Goal: Task Accomplishment & Management: Manage account settings

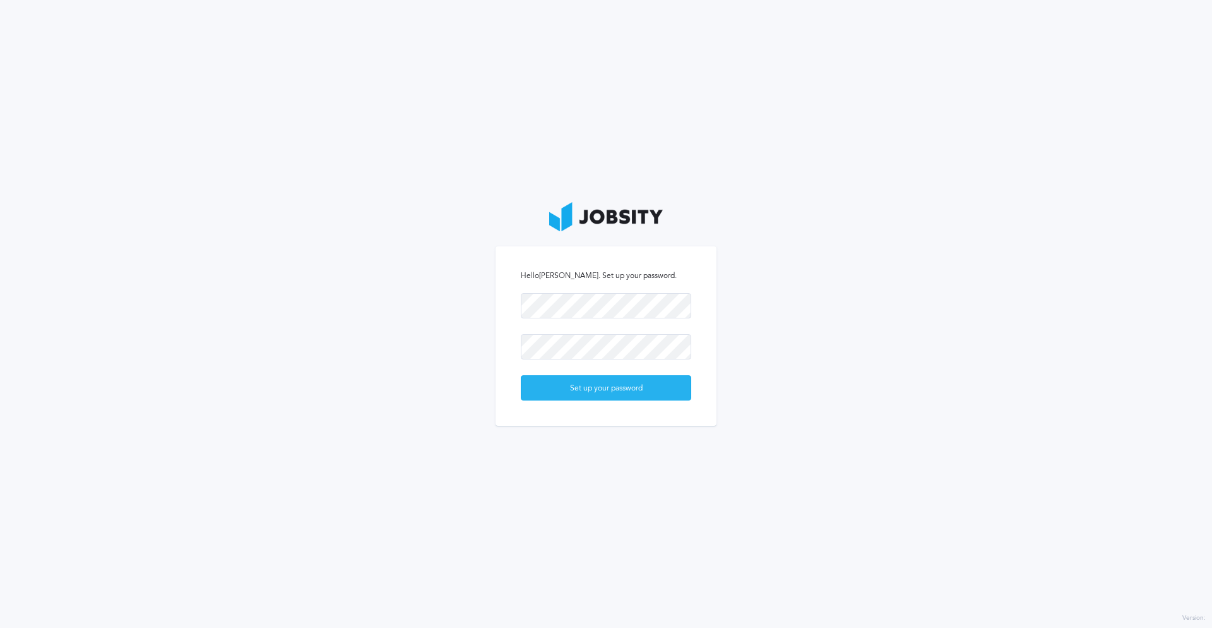
click at [636, 381] on div "Set up your password" at bounding box center [605, 388] width 169 height 25
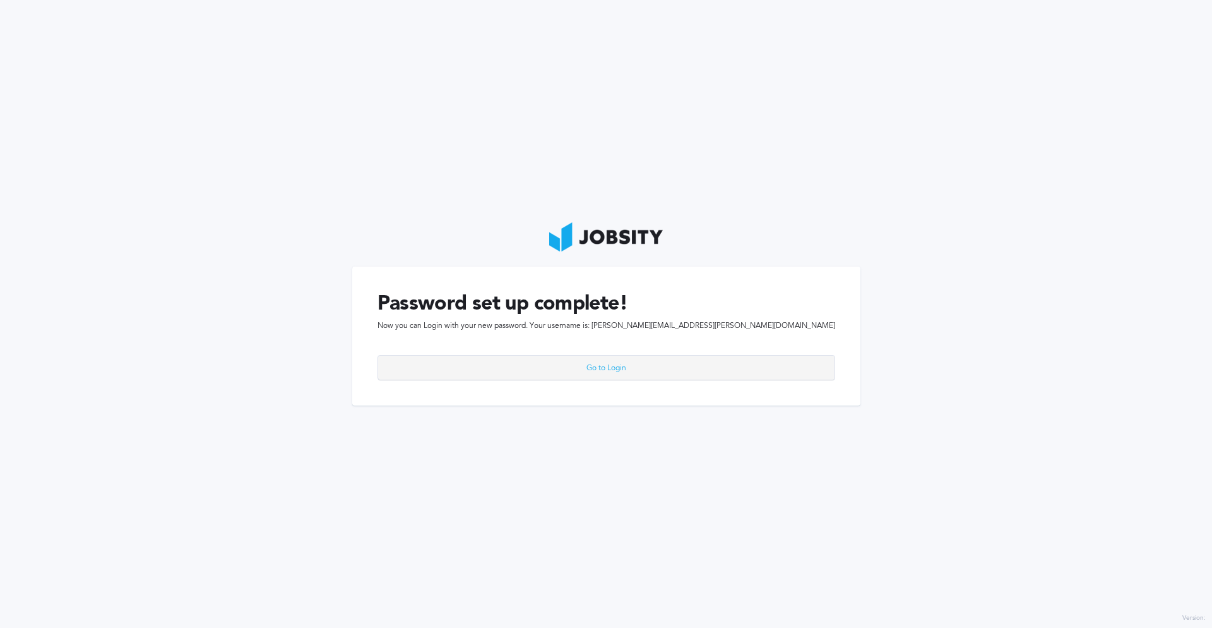
click at [601, 366] on div "Go to Login" at bounding box center [606, 367] width 456 height 25
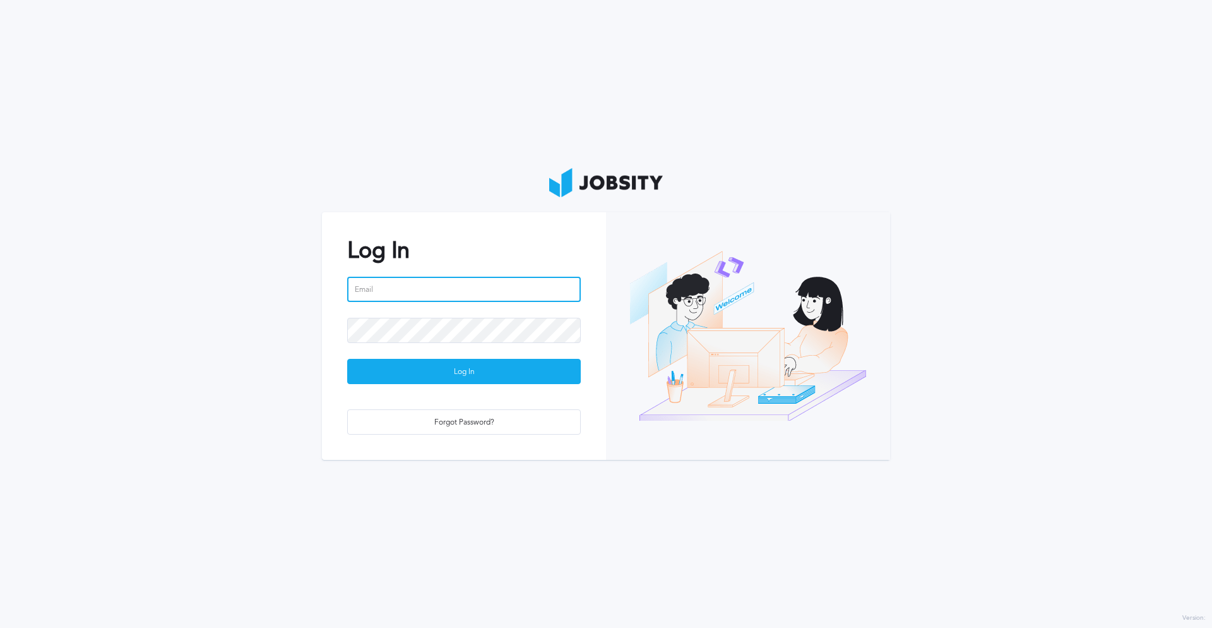
click at [416, 294] on input "email" at bounding box center [464, 289] width 234 height 25
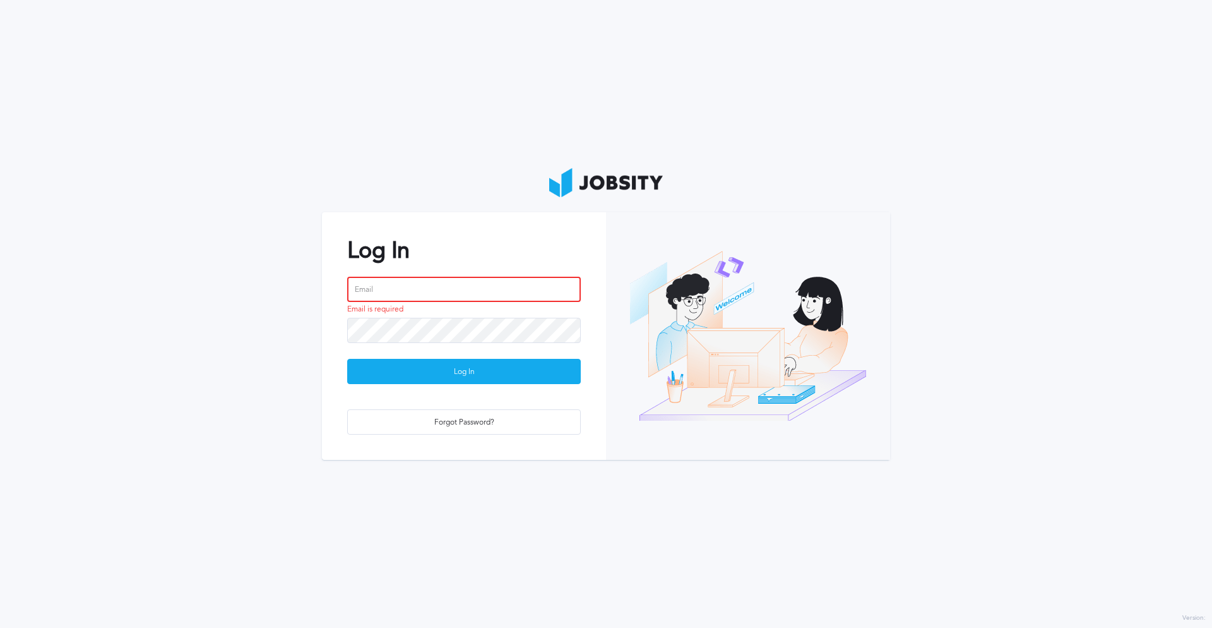
paste input "[PERSON_NAME][EMAIL_ADDRESS][PERSON_NAME][DOMAIN_NAME]"
type input "[PERSON_NAME][EMAIL_ADDRESS][PERSON_NAME][DOMAIN_NAME]"
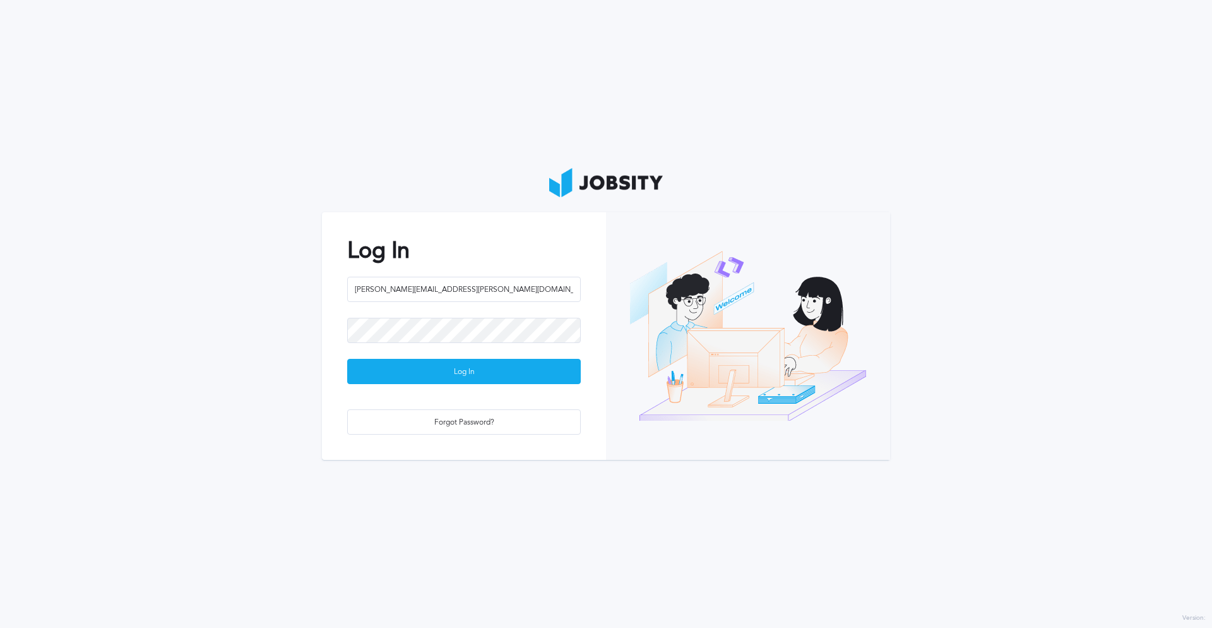
click at [141, 249] on section "Log In ricardo.almeida@jobsity.com Log In Forgot Password?" at bounding box center [606, 314] width 1212 height 628
click at [792, 76] on section "Log In ricardo.almeida@jobsity.com Password is required Log In Forgot Password?" at bounding box center [606, 314] width 1212 height 628
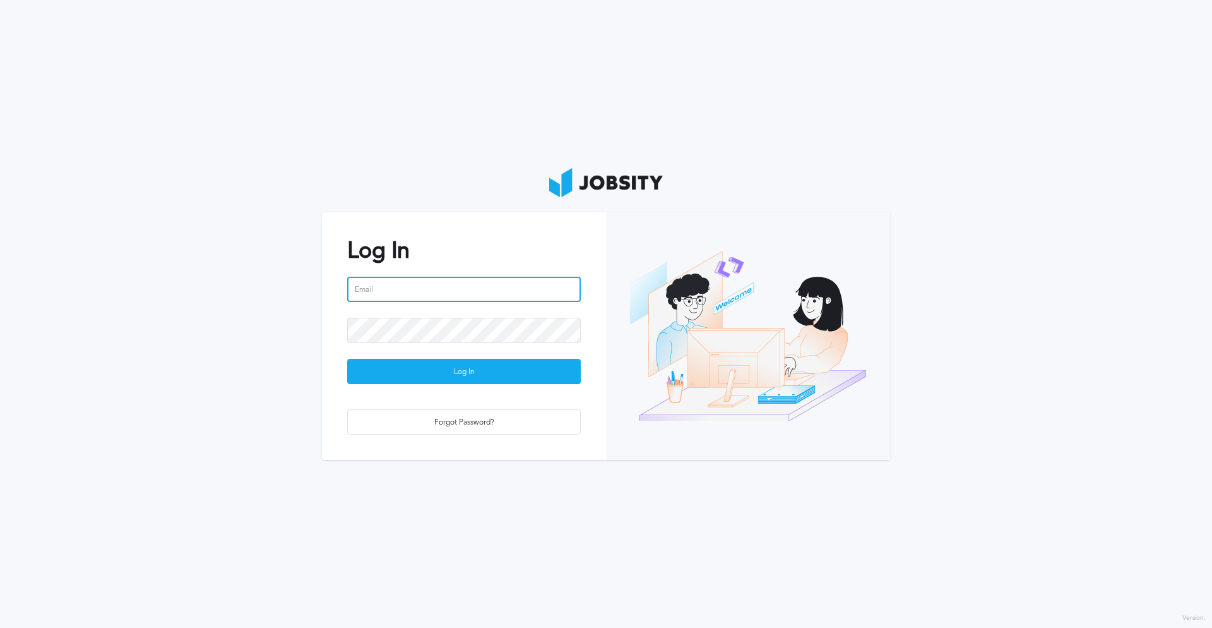
click at [466, 282] on input "email" at bounding box center [464, 289] width 234 height 25
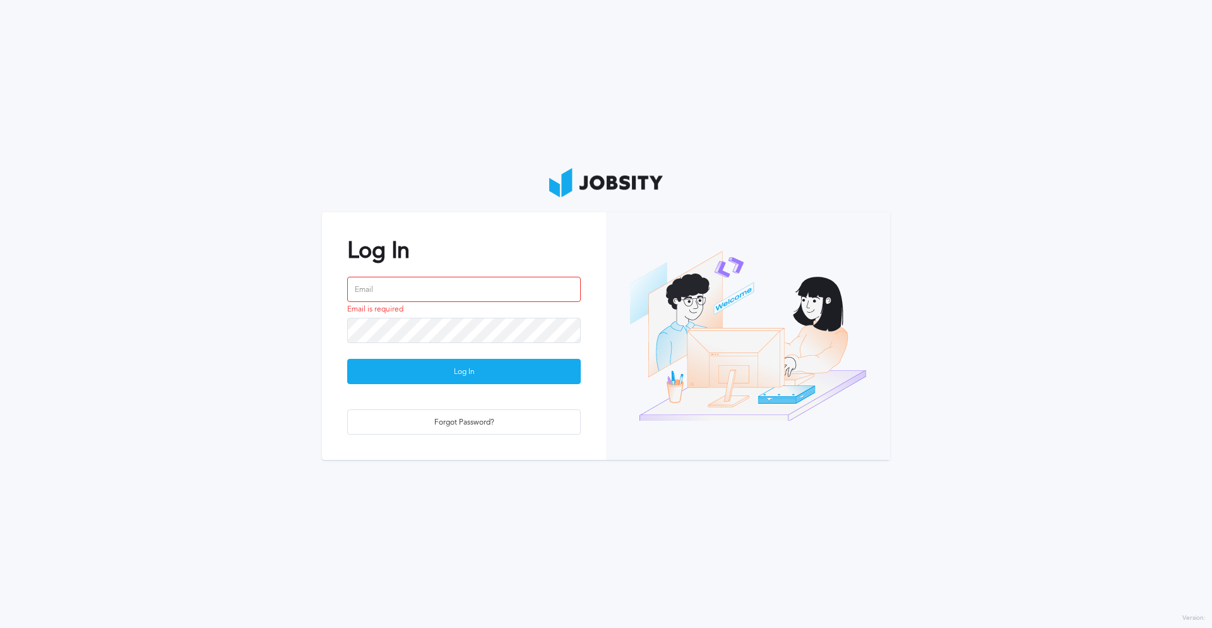
drag, startPoint x: 448, startPoint y: 73, endPoint x: 448, endPoint y: 11, distance: 62.5
click at [448, 73] on section "Log In Email is required Log In Forgot Password?" at bounding box center [606, 314] width 1212 height 628
click at [421, 286] on input "email" at bounding box center [464, 289] width 234 height 25
paste input "[PERSON_NAME][EMAIL_ADDRESS][PERSON_NAME][DOMAIN_NAME]"
type input "[PERSON_NAME][EMAIL_ADDRESS][PERSON_NAME][DOMAIN_NAME]"
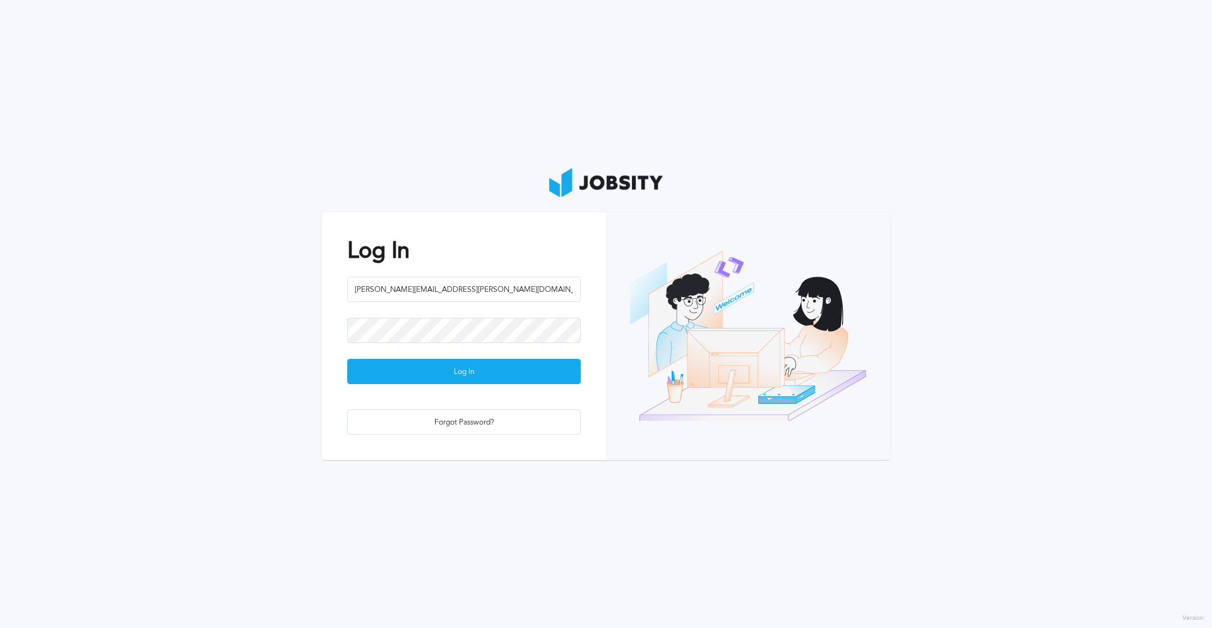
click at [426, 315] on div "[PERSON_NAME][EMAIL_ADDRESS][PERSON_NAME][DOMAIN_NAME]" at bounding box center [464, 297] width 234 height 41
click at [525, 372] on div "Log In" at bounding box center [464, 371] width 232 height 25
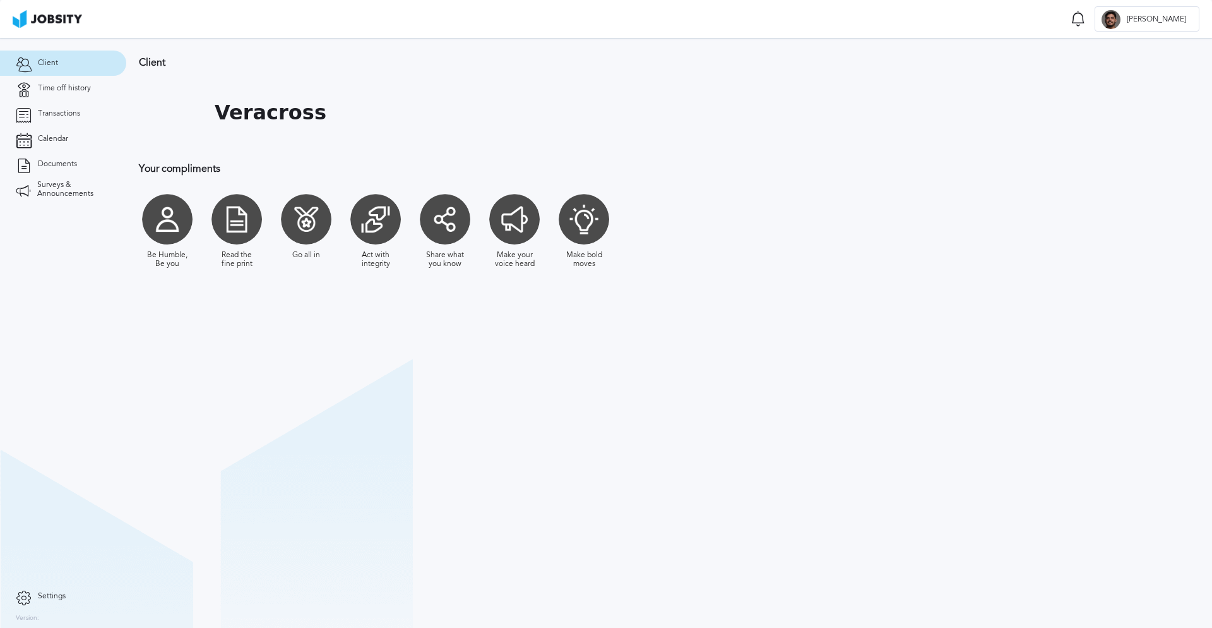
click at [600, 129] on div "Veracross" at bounding box center [481, 112] width 685 height 63
drag, startPoint x: 251, startPoint y: 108, endPoint x: 363, endPoint y: 121, distance: 113.1
click at [363, 121] on div "Veracross" at bounding box center [481, 112] width 685 height 63
click at [76, 89] on span "Time off history" at bounding box center [64, 88] width 53 height 9
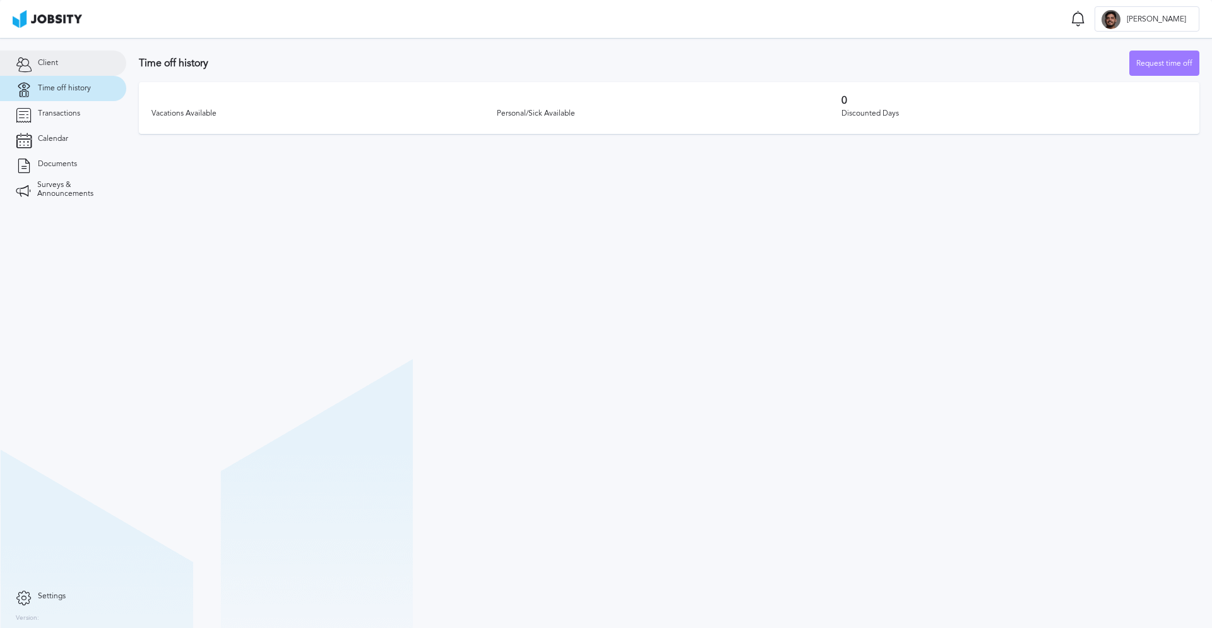
click at [74, 68] on link "Client" at bounding box center [63, 63] width 126 height 25
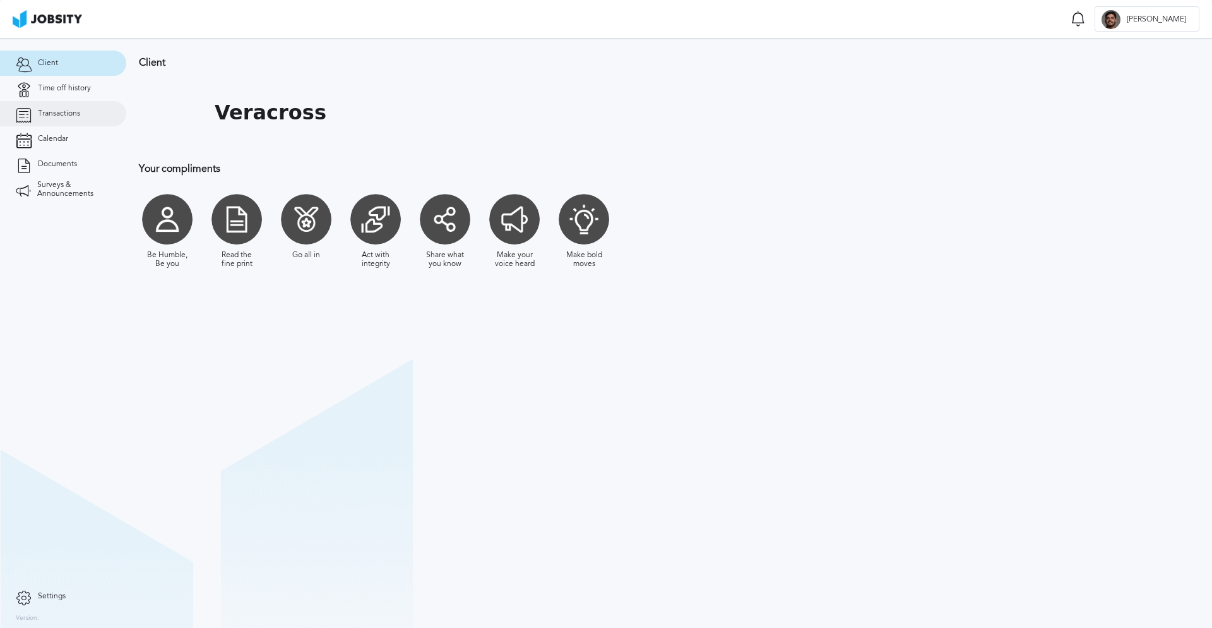
click at [75, 109] on span "Transactions" at bounding box center [59, 113] width 42 height 9
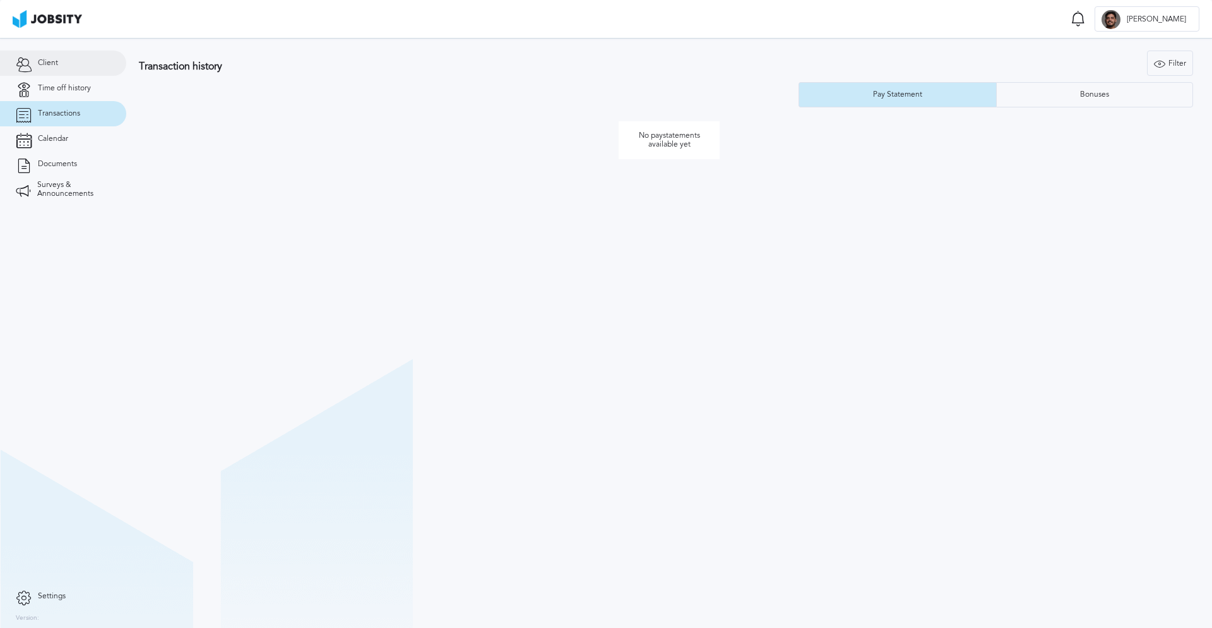
click at [71, 65] on link "Client" at bounding box center [63, 63] width 126 height 25
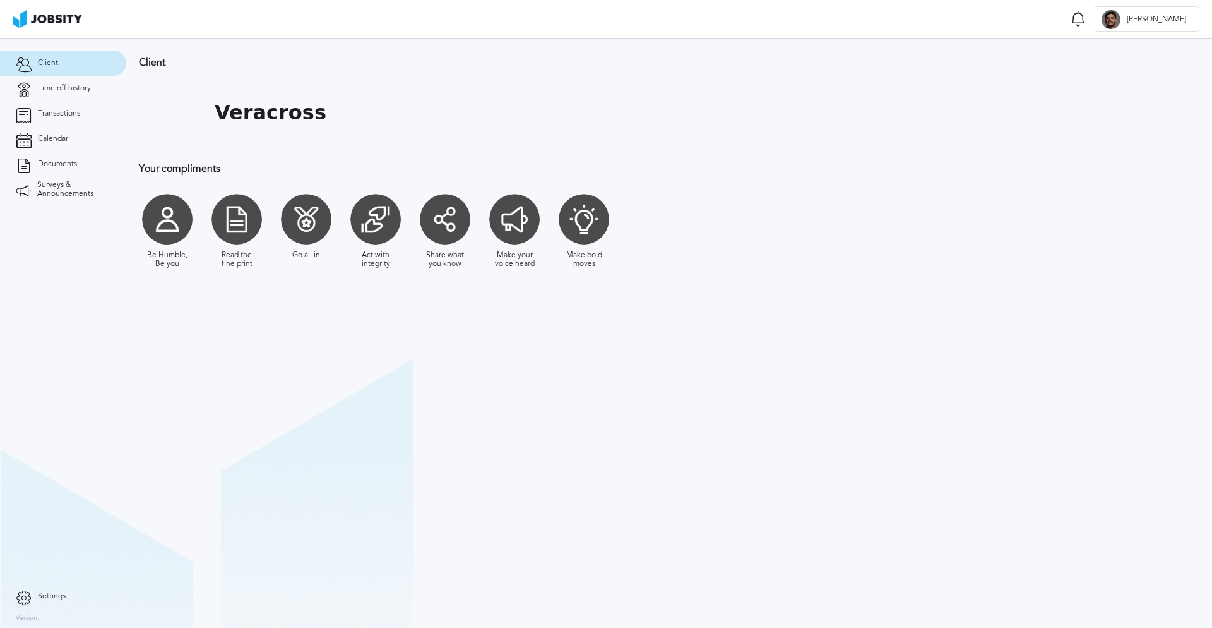
click at [158, 229] on div at bounding box center [167, 219] width 51 height 51
click at [149, 212] on div at bounding box center [167, 219] width 51 height 51
click at [166, 221] on div at bounding box center [167, 219] width 51 height 51
